Goal: Task Accomplishment & Management: Manage account settings

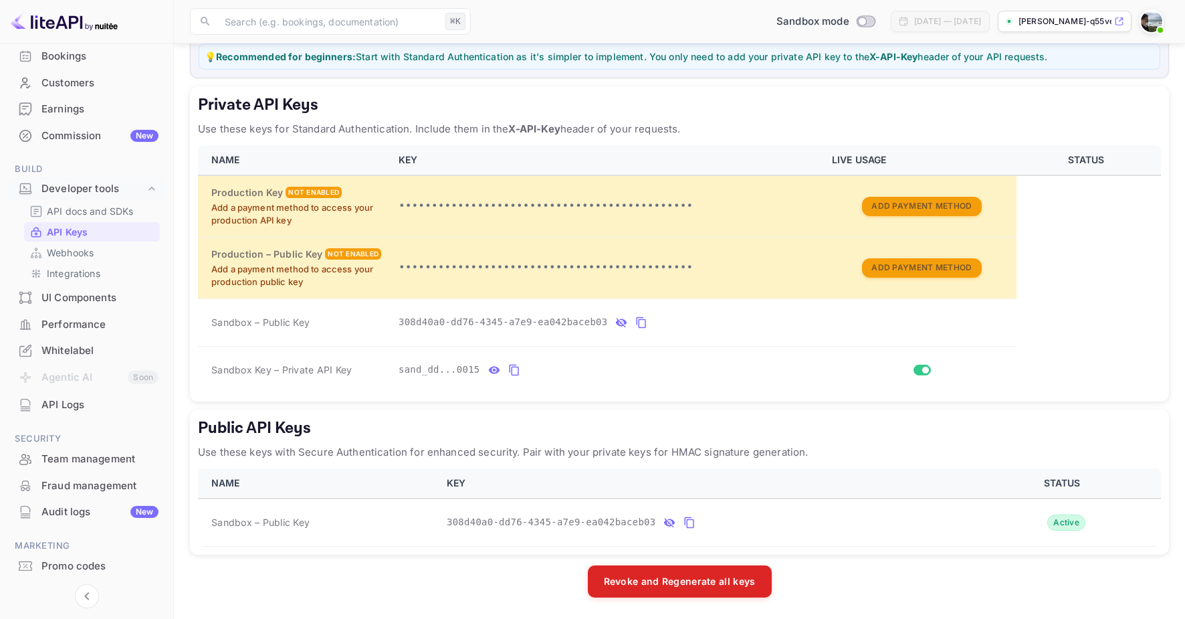
scroll to position [135, 0]
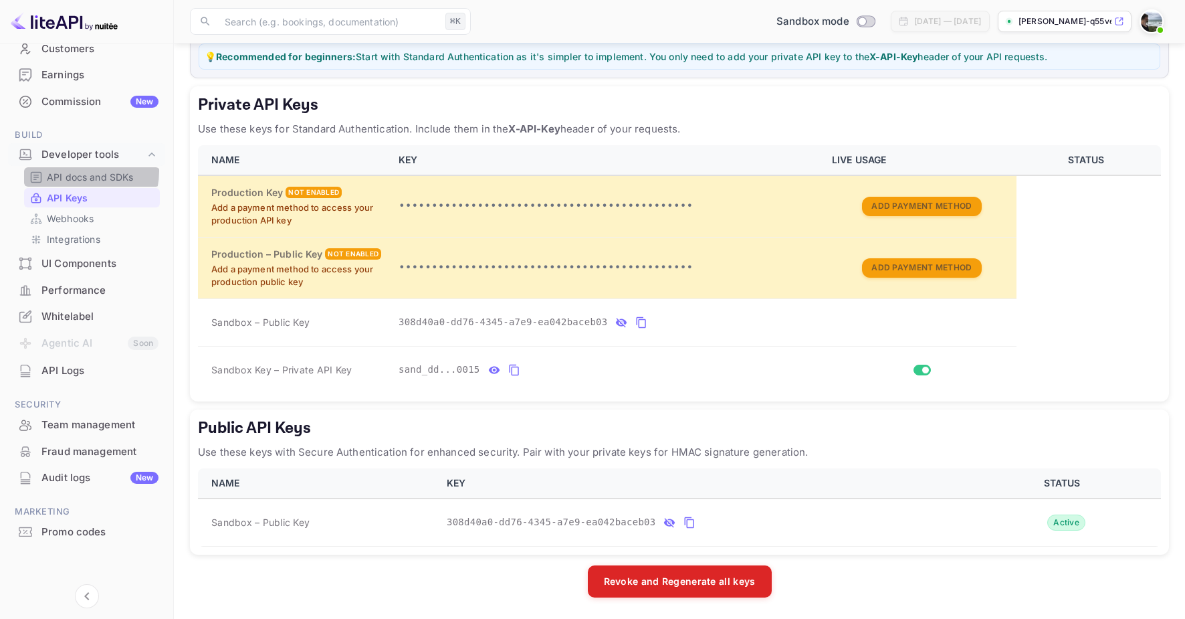
click at [80, 171] on p "API docs and SDKs" at bounding box center [90, 177] width 87 height 14
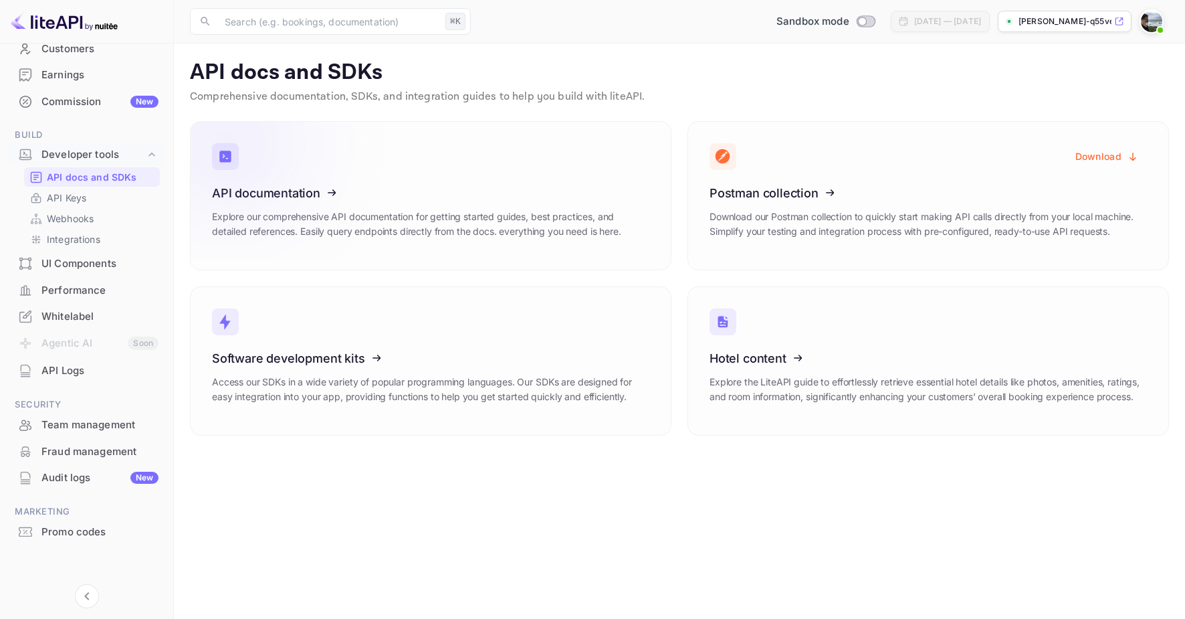
click at [280, 187] on icon at bounding box center [295, 191] width 208 height 138
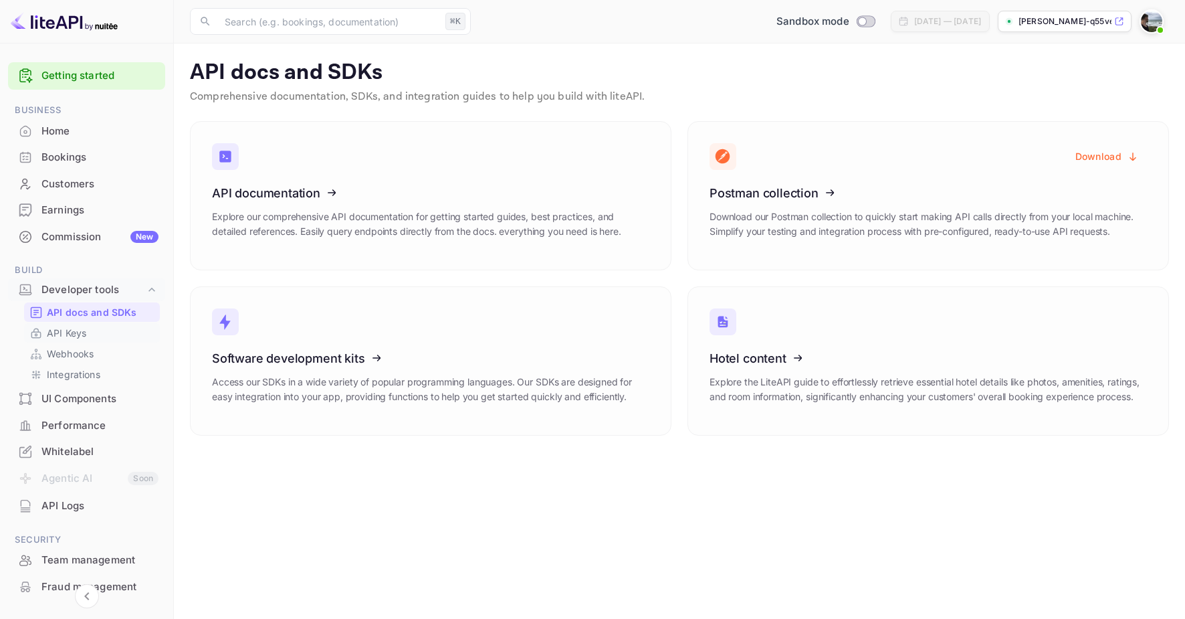
click at [76, 334] on p "API Keys" at bounding box center [66, 333] width 39 height 14
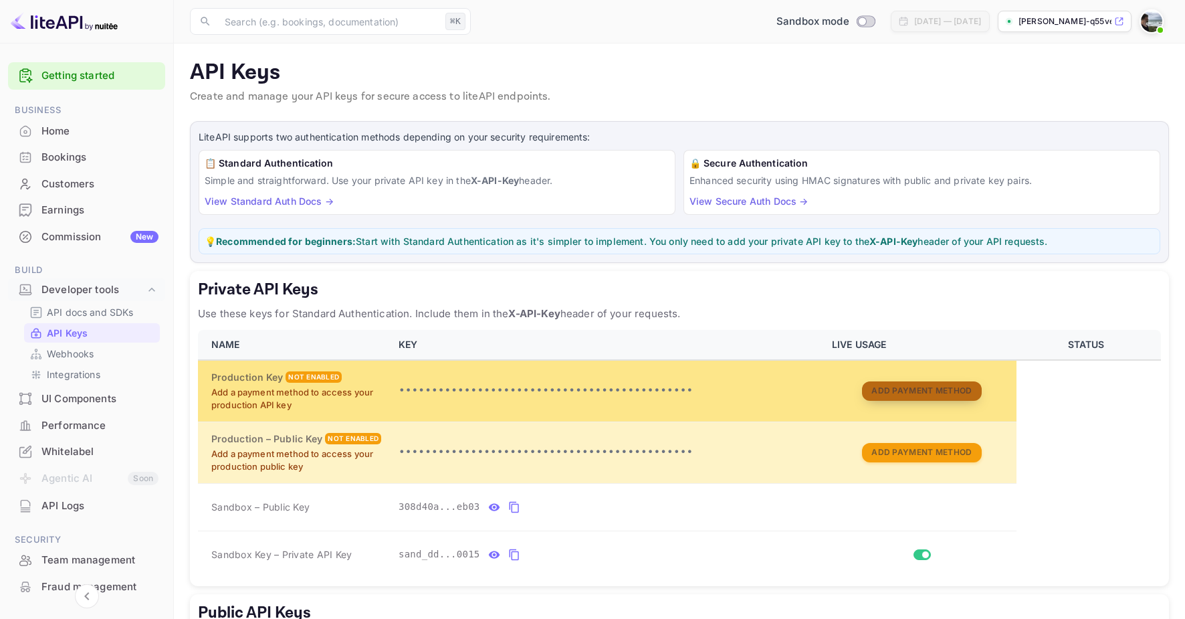
click at [936, 385] on button "Add Payment Method" at bounding box center [921, 390] width 119 height 19
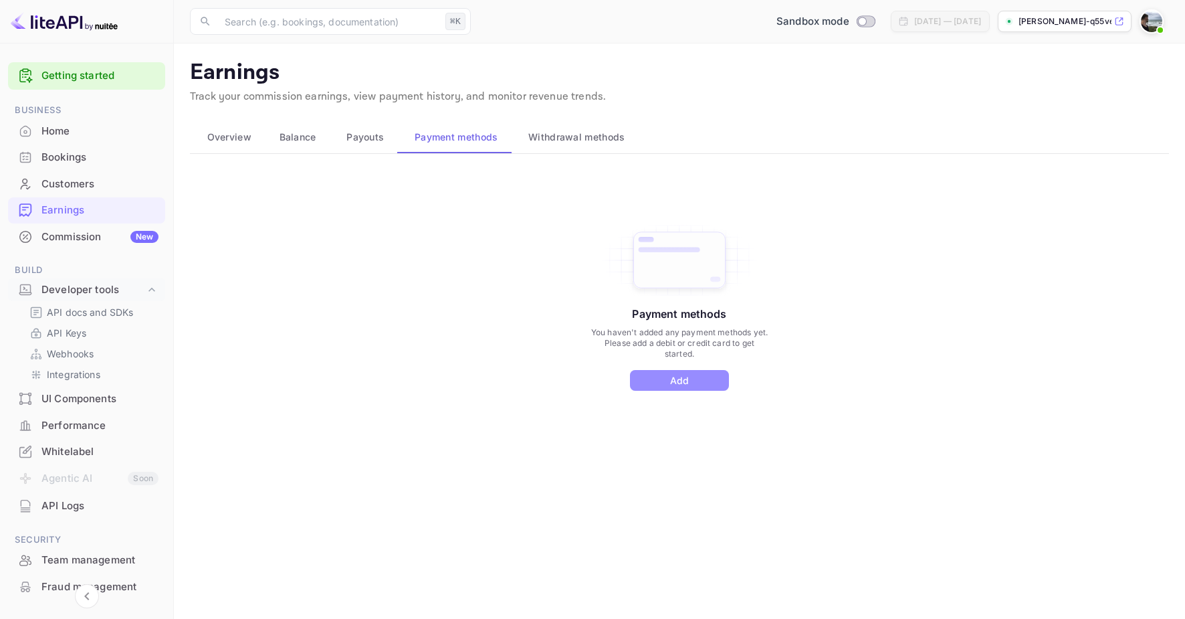
click at [673, 378] on button "Add" at bounding box center [679, 380] width 99 height 21
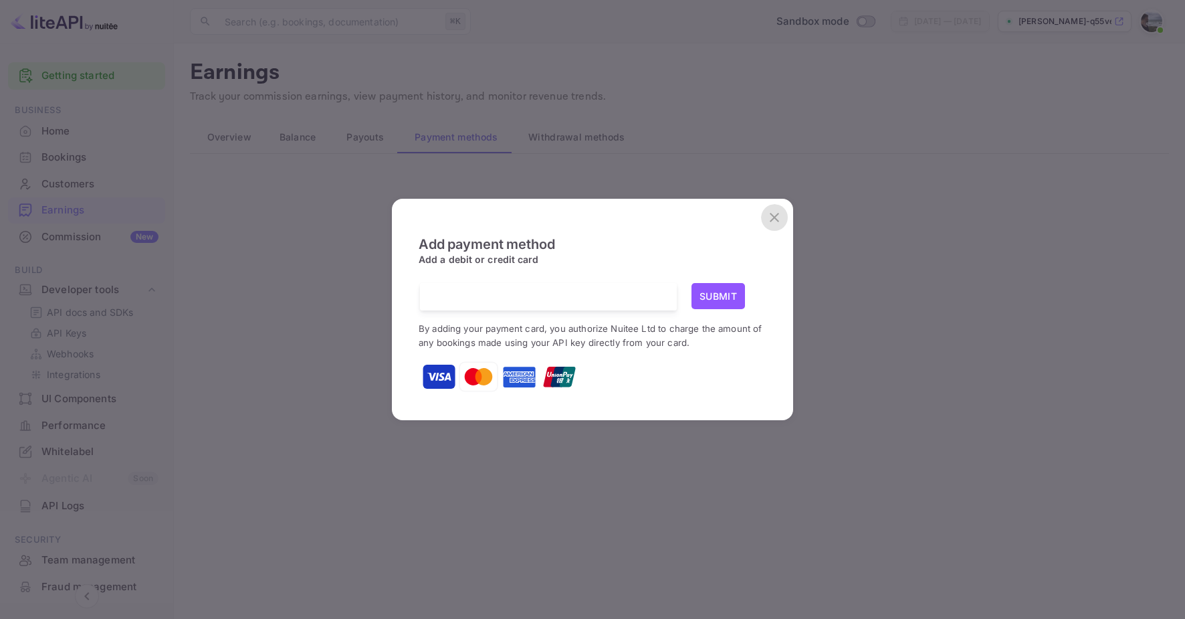
click at [775, 211] on icon "close" at bounding box center [774, 217] width 16 height 16
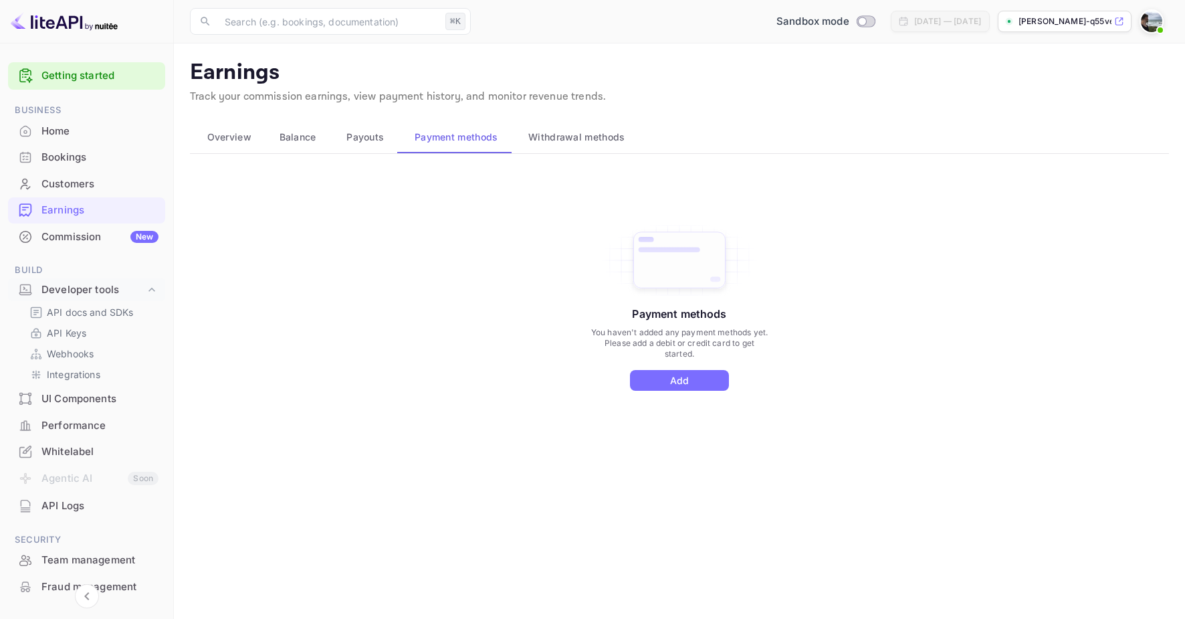
click at [229, 139] on span "Overview" at bounding box center [229, 137] width 44 height 16
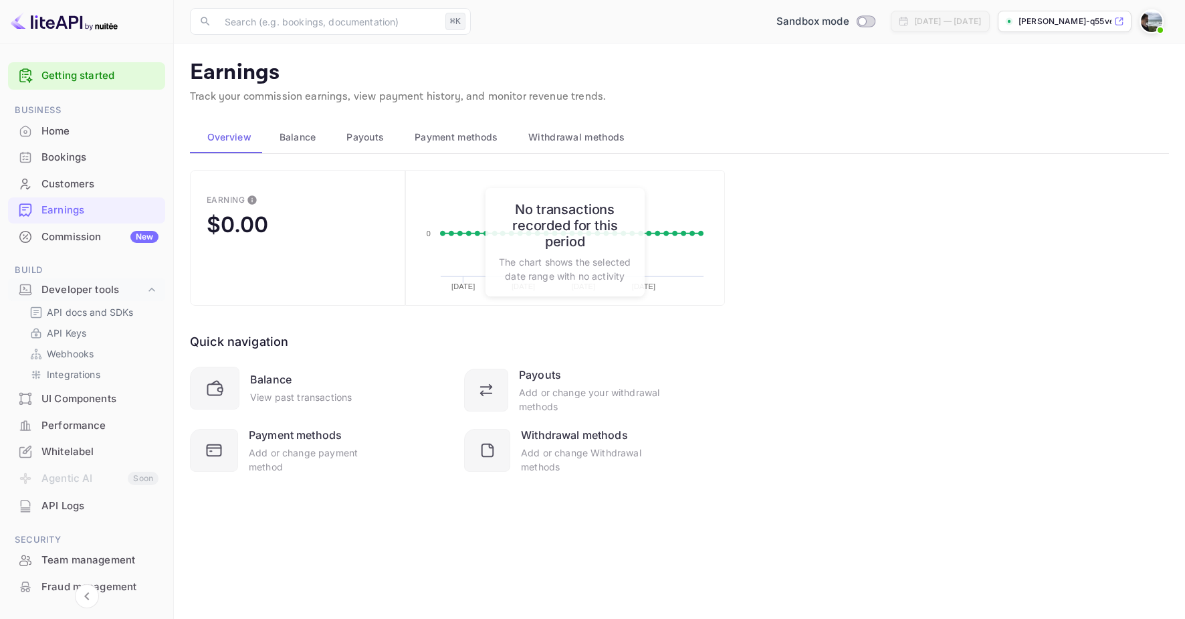
click at [417, 332] on div "Quick navigation Balance View past transactions Payouts Add or change your with…" at bounding box center [457, 390] width 535 height 168
